Goal: Transaction & Acquisition: Subscribe to service/newsletter

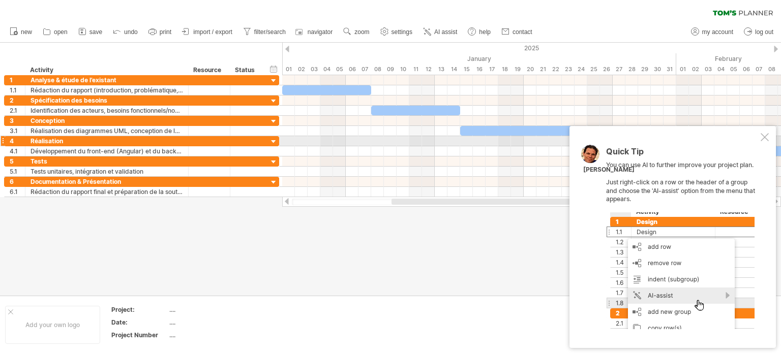
click at [761, 138] on div at bounding box center [765, 137] width 8 height 8
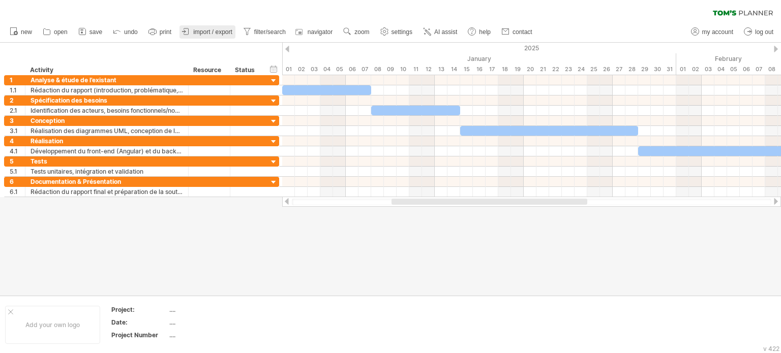
click at [207, 32] on span "import / export" at bounding box center [212, 31] width 39 height 7
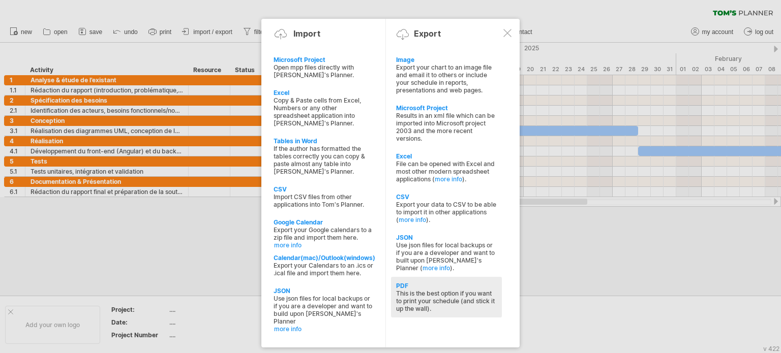
click at [405, 288] on div "PDF" at bounding box center [446, 286] width 101 height 8
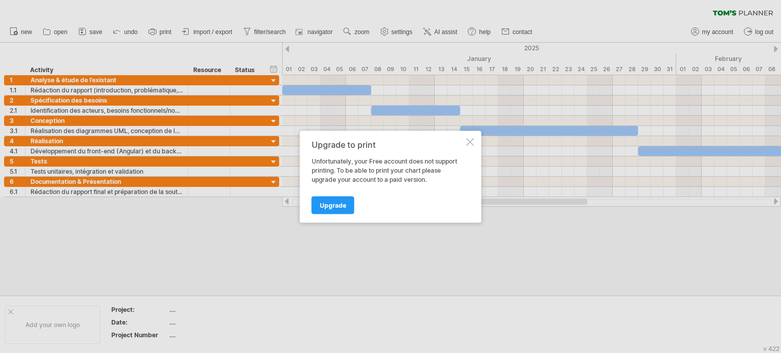
click at [465, 145] on div "Upgrade to print Unfortunately, your Free account does not support printing. To…" at bounding box center [390, 177] width 181 height 92
click at [471, 143] on div at bounding box center [470, 142] width 8 height 8
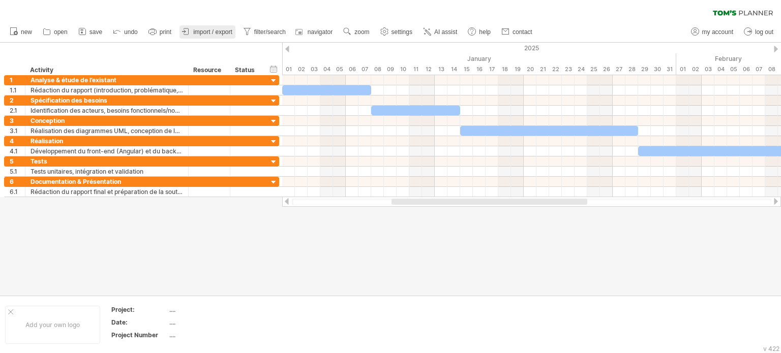
click at [195, 35] on span "import / export" at bounding box center [212, 31] width 39 height 7
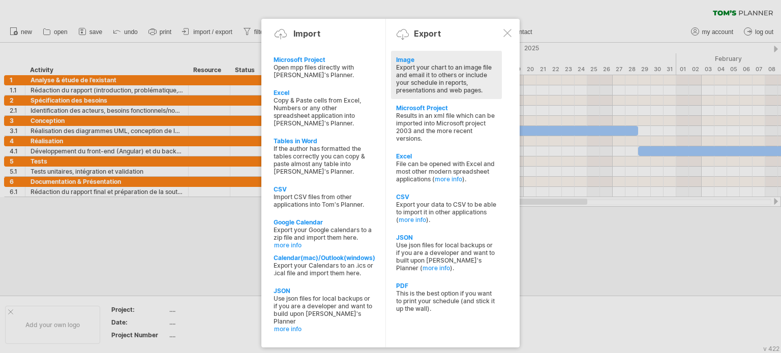
click at [407, 59] on div "Image" at bounding box center [446, 60] width 101 height 8
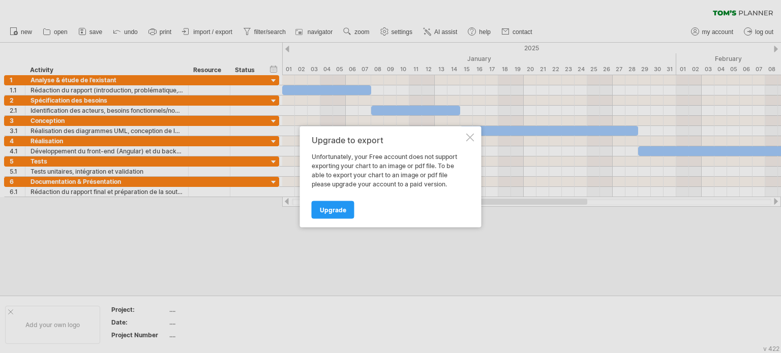
click at [468, 143] on div "Upgrade to export Unfortunately, your Free account does not support exporting y…" at bounding box center [390, 176] width 181 height 101
click at [468, 140] on div at bounding box center [470, 137] width 8 height 8
